Goal: Navigation & Orientation: Find specific page/section

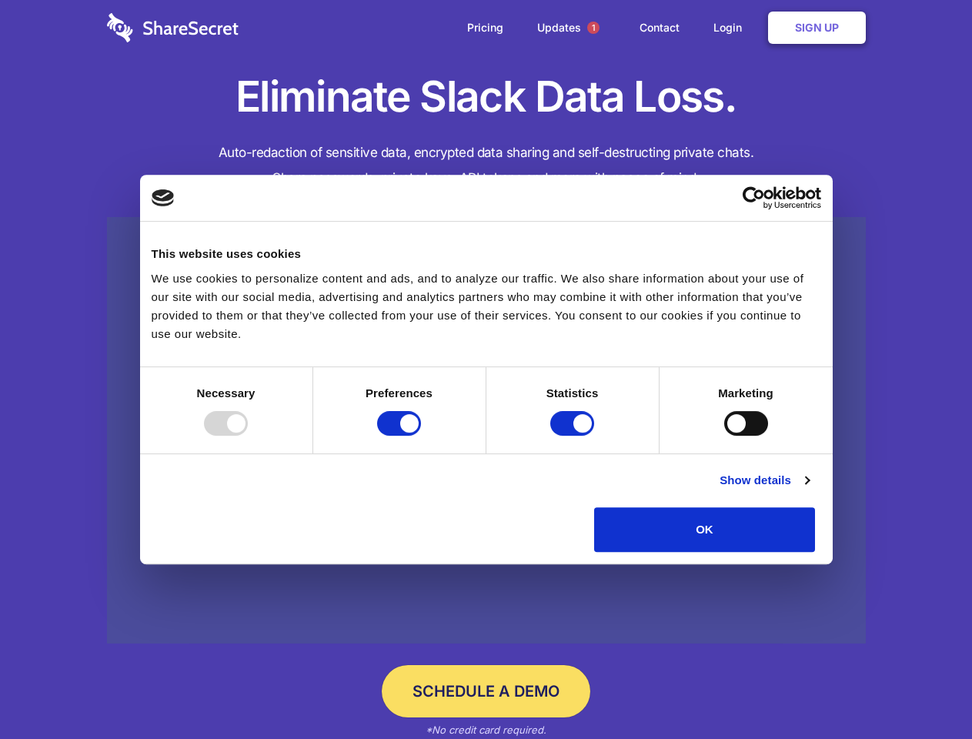
click at [248, 436] on div at bounding box center [226, 423] width 44 height 25
click at [421, 436] on input "Preferences" at bounding box center [399, 423] width 44 height 25
checkbox input "false"
click at [574, 436] on input "Statistics" at bounding box center [572, 423] width 44 height 25
checkbox input "false"
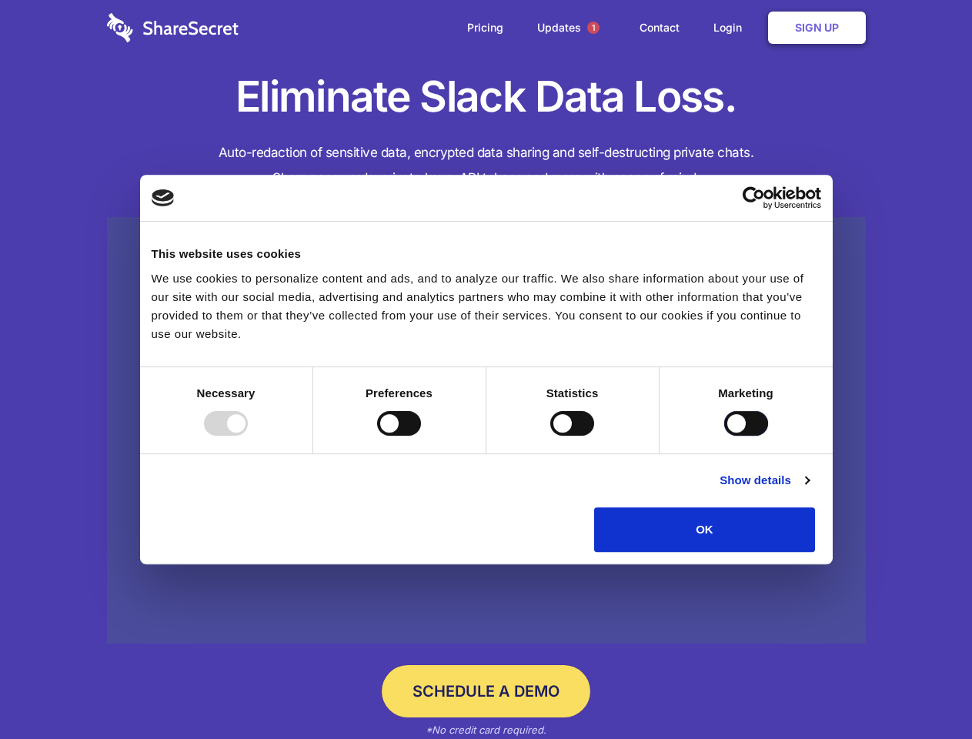
click at [724, 436] on input "Marketing" at bounding box center [746, 423] width 44 height 25
checkbox input "true"
click at [809, 489] on link "Show details" at bounding box center [763, 480] width 89 height 18
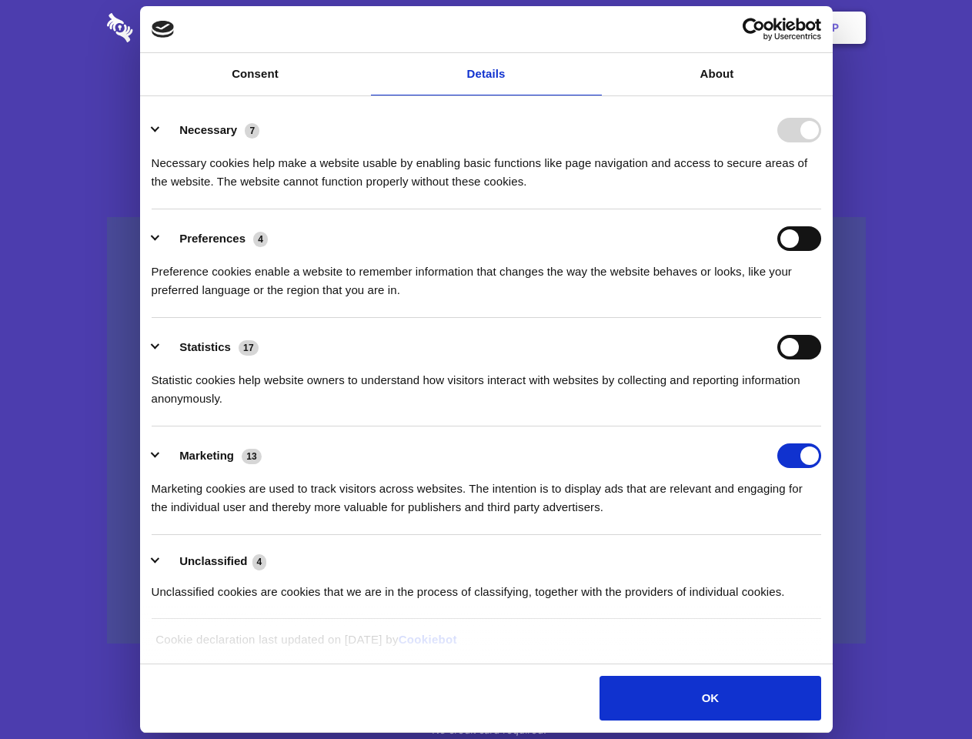
click at [821, 209] on li "Necessary 7 Necessary cookies help make a website usable by enabling basic func…" at bounding box center [486, 155] width 669 height 108
click at [593, 28] on span "1" at bounding box center [593, 28] width 12 height 12
